Goal: Find specific page/section

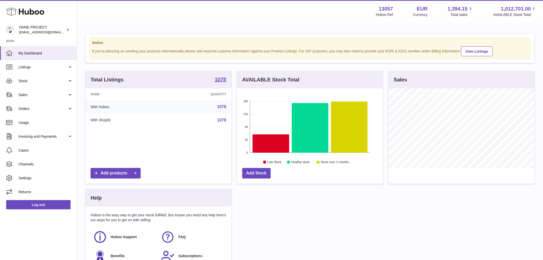
scroll to position [80, 146]
click at [222, 82] on strong "1078" at bounding box center [221, 79] width 12 height 5
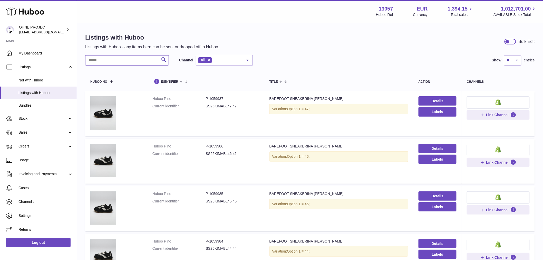
click at [105, 62] on input "text" at bounding box center [127, 60] width 84 height 10
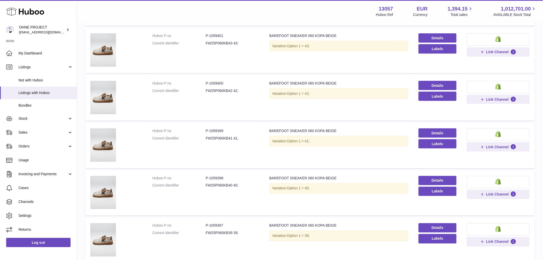
scroll to position [257, 0]
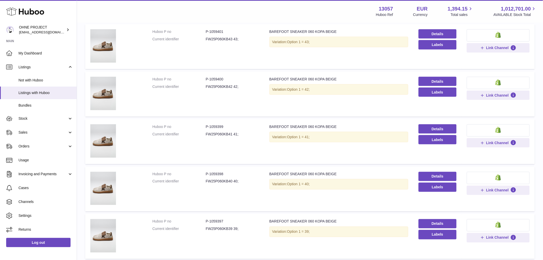
type input "**********"
click at [219, 180] on dd "FW25P060KB40 40;" at bounding box center [232, 181] width 53 height 5
copy dd "FW25P060KB40"
click at [312, 127] on div "BAREFOOT SNEAKER 060 KOPA BEIGE" at bounding box center [338, 126] width 139 height 5
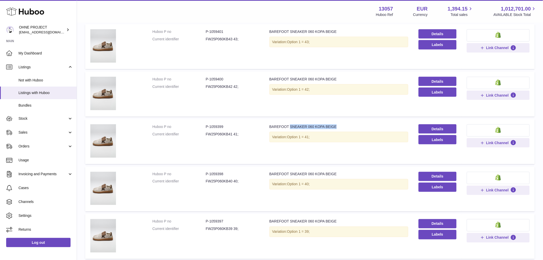
drag, startPoint x: 332, startPoint y: 127, endPoint x: 287, endPoint y: 127, distance: 44.7
click at [287, 127] on div "BAREFOOT SNEAKER 060 KOPA BEIGE" at bounding box center [338, 126] width 139 height 5
copy div "SNEAKER 060 KOPA BEIGE"
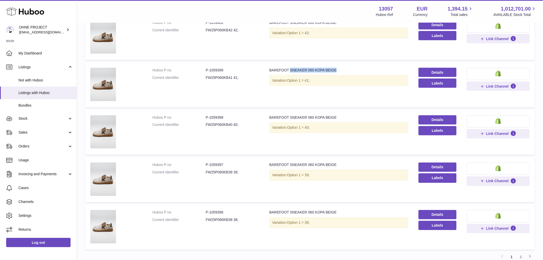
scroll to position [314, 0]
